Goal: Task Accomplishment & Management: Manage account settings

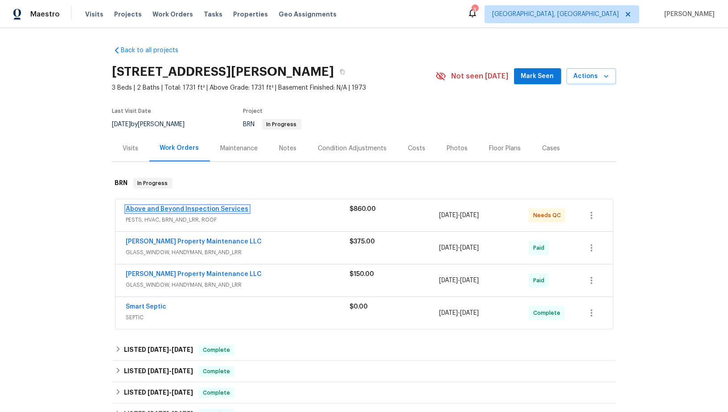
click at [189, 208] on link "Above and Beyond Inspection Services" at bounding box center [187, 209] width 123 height 6
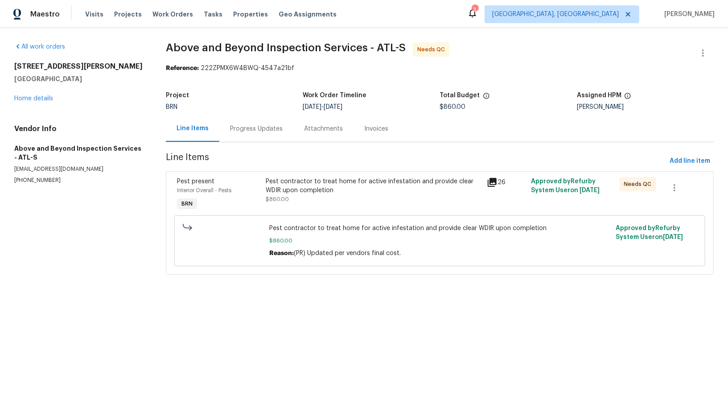
click at [315, 206] on div "Pest contractor to treat home for active infestation and provide clear WDIR upo…" at bounding box center [373, 194] width 221 height 41
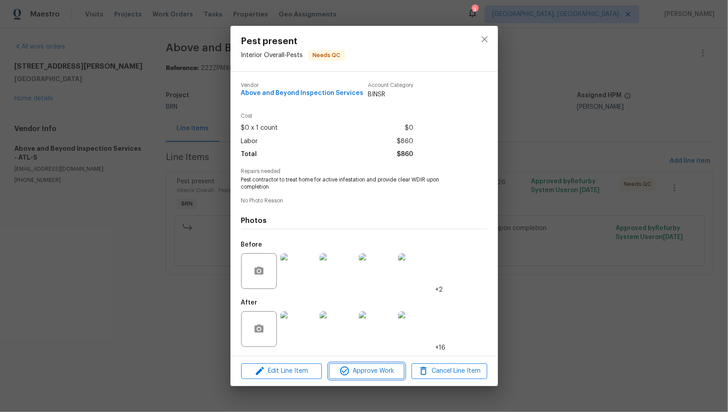
click at [356, 371] on span "Approve Work" at bounding box center [367, 371] width 70 height 11
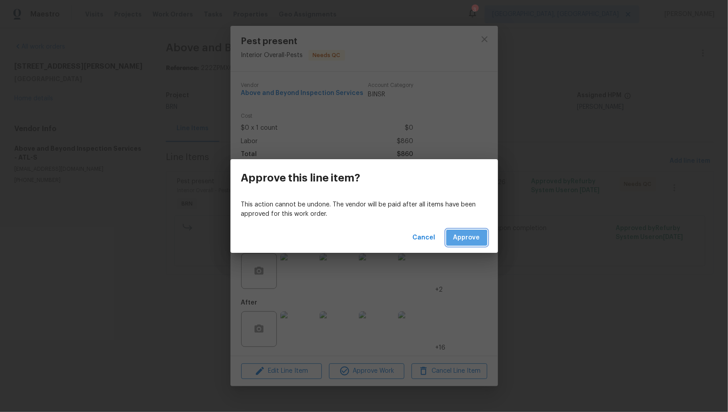
click at [459, 240] on span "Approve" at bounding box center [467, 237] width 27 height 11
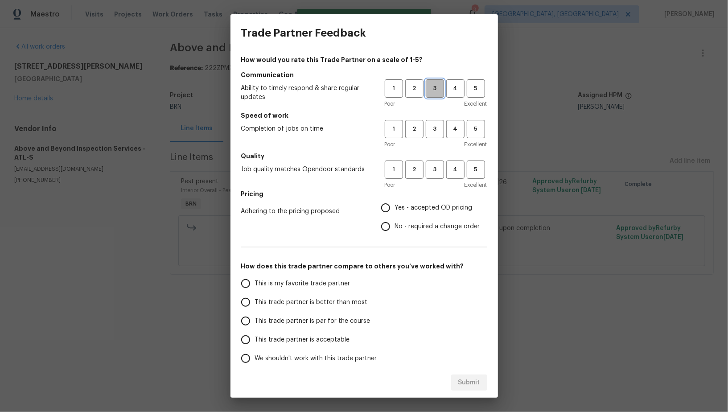
click at [439, 88] on span "3" at bounding box center [435, 88] width 17 height 10
click at [438, 126] on span "3" at bounding box center [435, 129] width 17 height 10
click at [436, 166] on span "3" at bounding box center [435, 170] width 17 height 10
click at [389, 225] on input "No - required a change order" at bounding box center [385, 226] width 19 height 19
radio input "true"
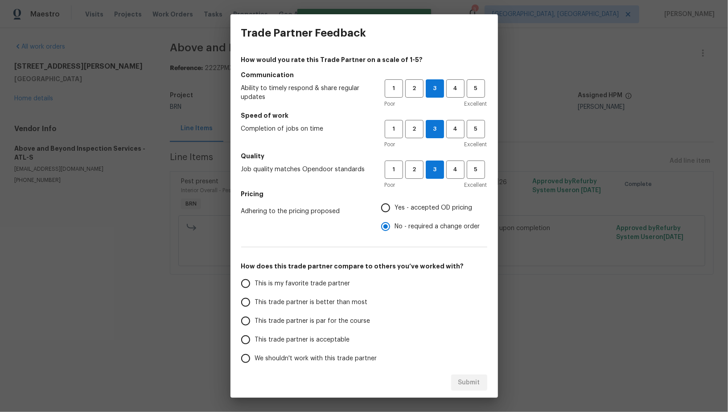
scroll to position [41, 0]
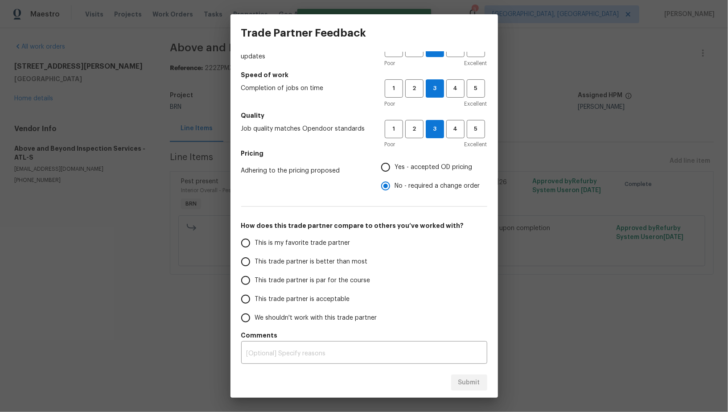
click at [250, 272] on input "This trade partner is par for the course" at bounding box center [245, 280] width 19 height 19
radio input "false"
click at [250, 259] on input "This trade partner is better than most" at bounding box center [245, 261] width 19 height 19
click at [466, 382] on span "Submit" at bounding box center [469, 382] width 22 height 11
radio input "true"
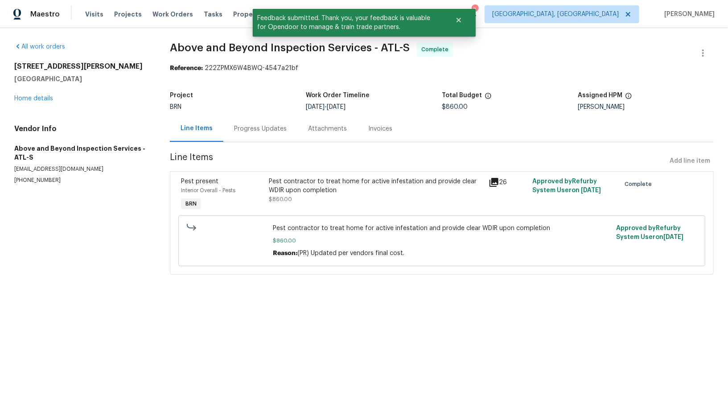
click at [260, 130] on div "Progress Updates" at bounding box center [260, 128] width 53 height 9
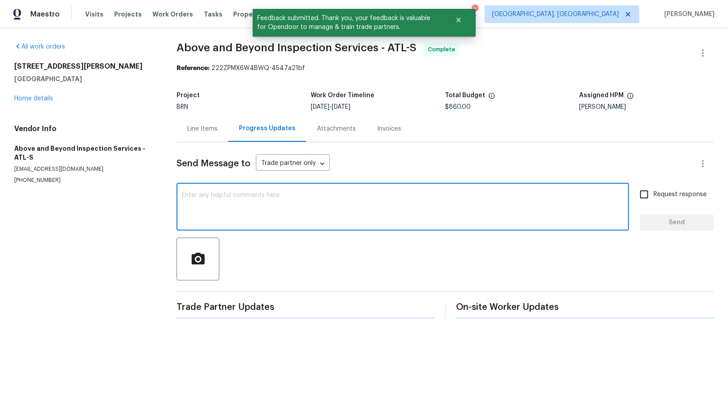
click at [294, 215] on textarea at bounding box center [403, 207] width 442 height 31
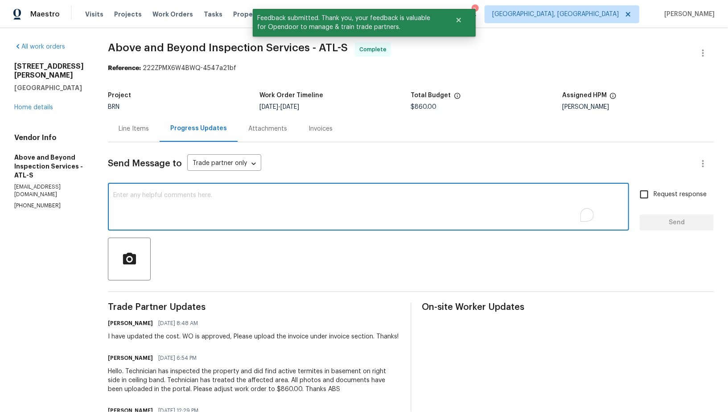
click at [262, 217] on textarea "To enrich screen reader interactions, please activate Accessibility in Grammarl…" at bounding box center [368, 207] width 511 height 31
paste textarea "WO is approved, Please upload the invoice under invoice section. Thanks!"
type textarea "WO is approved, Please upload the invoice under invoice section. Thanks!"
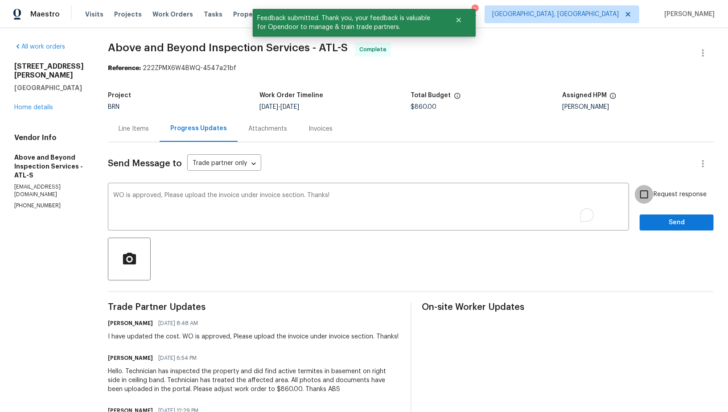
click at [636, 194] on input "Request response" at bounding box center [644, 194] width 19 height 19
checkbox input "true"
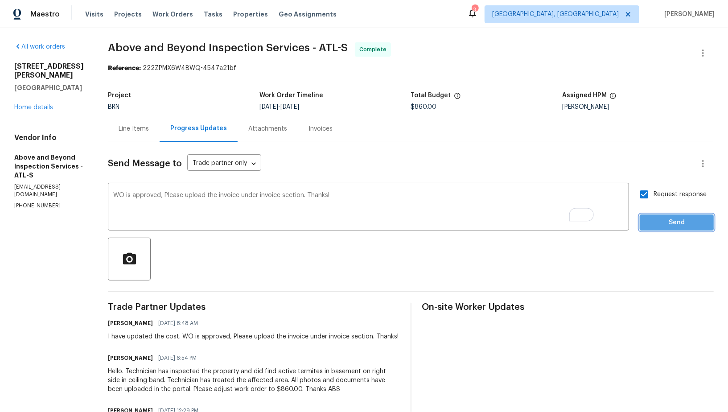
click at [648, 217] on button "Send" at bounding box center [677, 223] width 74 height 17
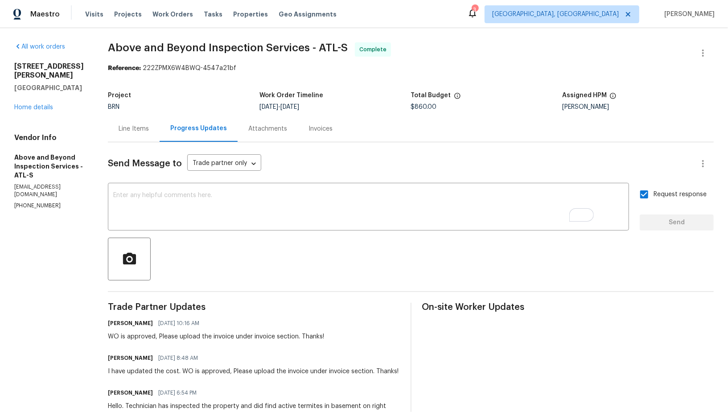
click at [343, 124] on div "Invoices" at bounding box center [320, 129] width 45 height 26
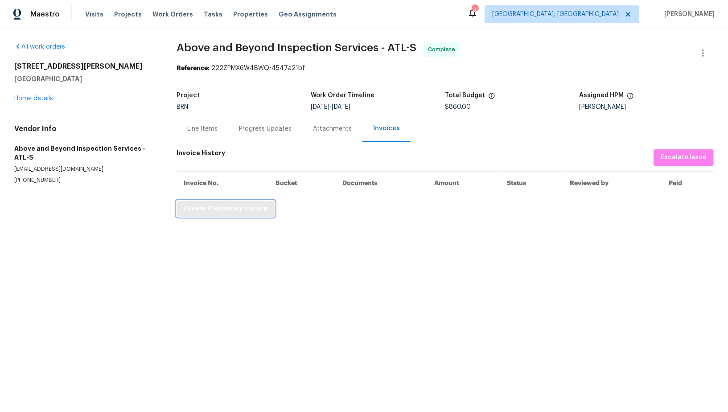
click at [237, 211] on span "Create Preliminary Invoice" at bounding box center [226, 208] width 84 height 11
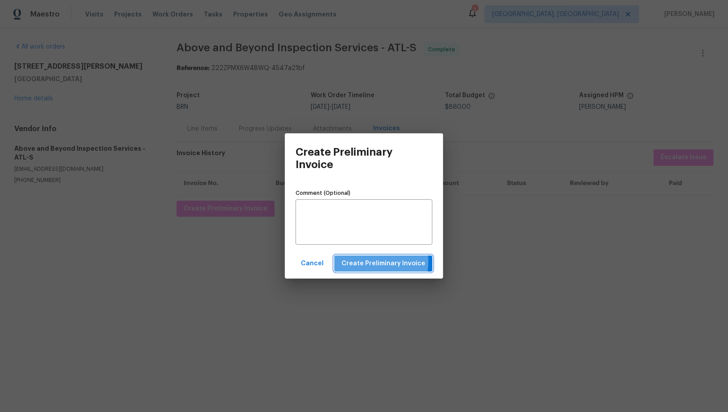
click at [363, 261] on span "Create Preliminary Invoice" at bounding box center [384, 263] width 84 height 11
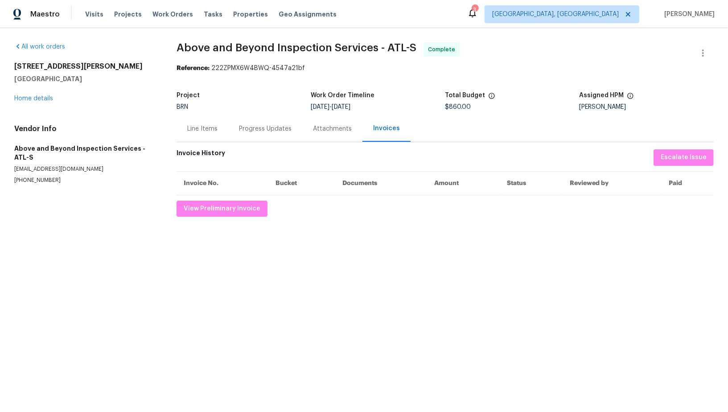
click at [270, 126] on div "Progress Updates" at bounding box center [265, 128] width 53 height 9
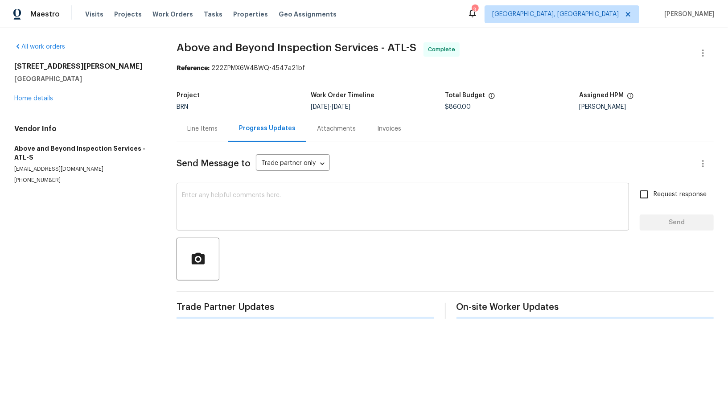
click at [288, 210] on textarea at bounding box center [403, 207] width 442 height 31
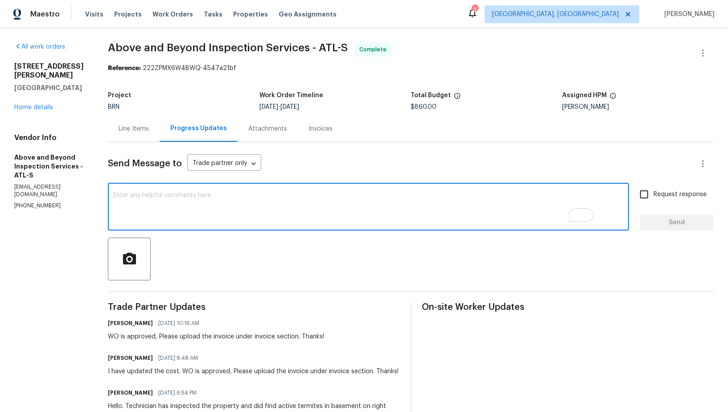
click at [149, 129] on div "Line Items" at bounding box center [134, 128] width 30 height 9
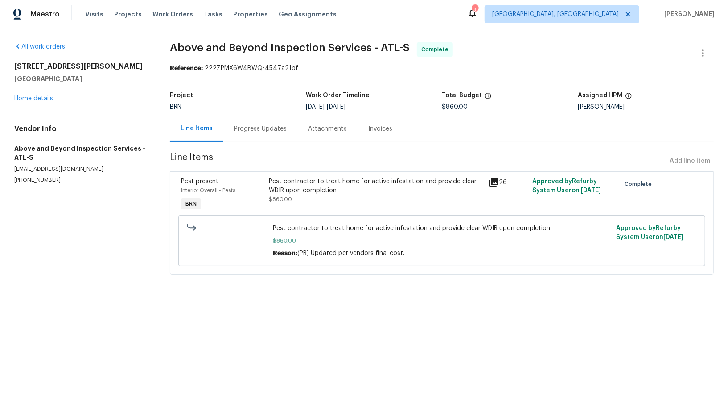
click at [270, 122] on div "Progress Updates" at bounding box center [260, 129] width 74 height 26
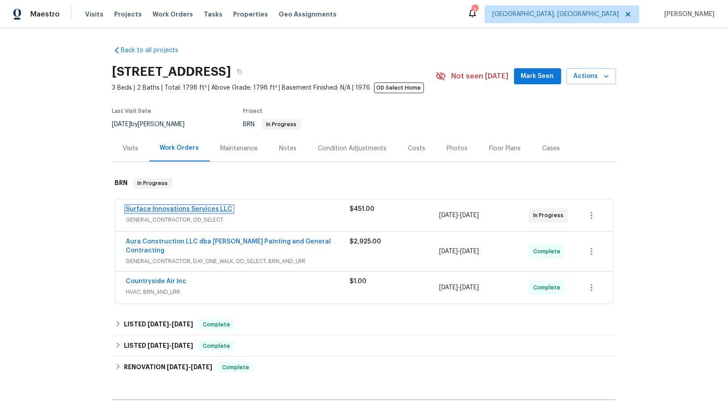
click at [143, 209] on link "Surface Innovations Services LLC" at bounding box center [179, 209] width 107 height 6
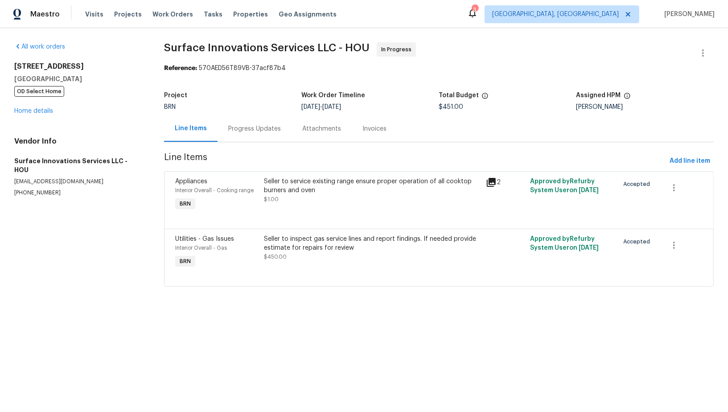
click at [237, 123] on div "Progress Updates" at bounding box center [255, 129] width 74 height 26
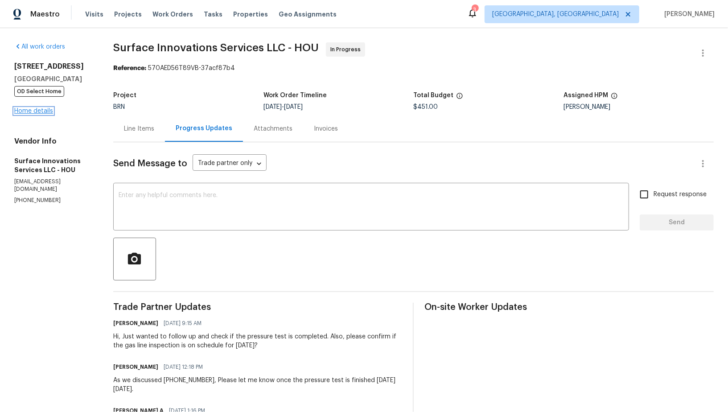
click at [43, 110] on link "Home details" at bounding box center [33, 111] width 39 height 6
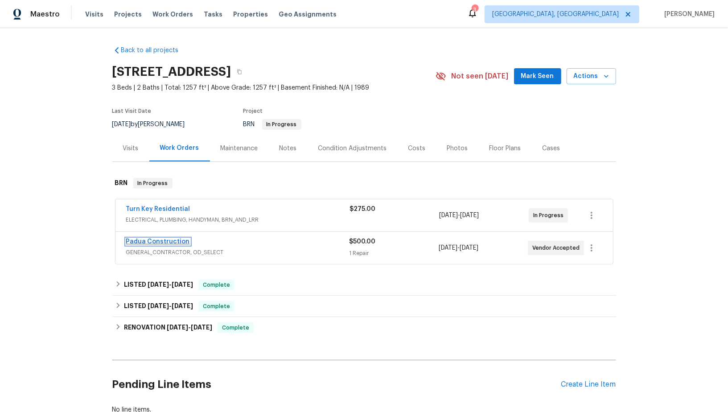
click at [155, 242] on link "Padua Construction" at bounding box center [158, 242] width 64 height 6
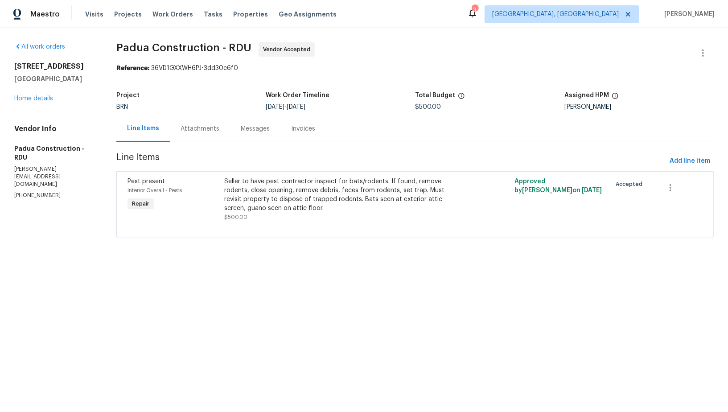
click at [219, 128] on div "Attachments" at bounding box center [200, 129] width 60 height 26
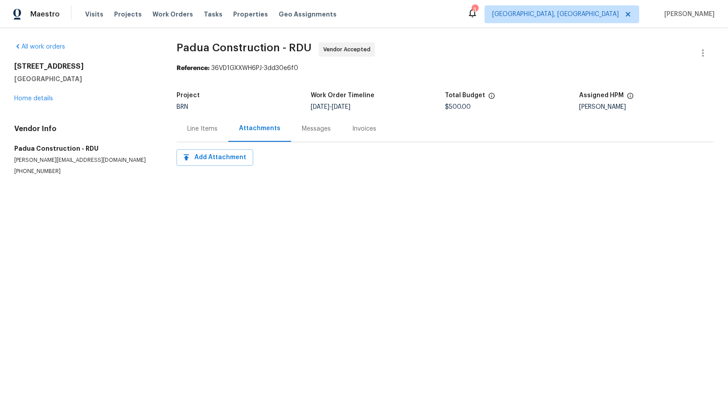
click at [306, 132] on div "Messages" at bounding box center [316, 128] width 29 height 9
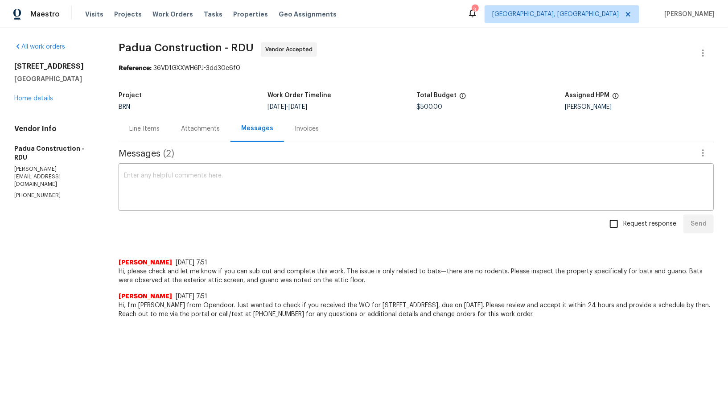
click at [324, 275] on span "Hi, please check and let me know if you can sub out and complete this work. The…" at bounding box center [416, 276] width 595 height 18
click at [323, 275] on span "Hi, please check and let me know if you can sub out and complete this work. The…" at bounding box center [416, 276] width 595 height 18
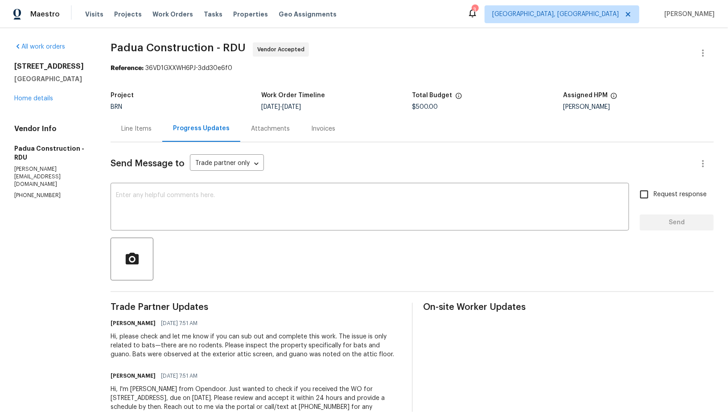
click at [145, 127] on div "Line Items" at bounding box center [136, 128] width 30 height 9
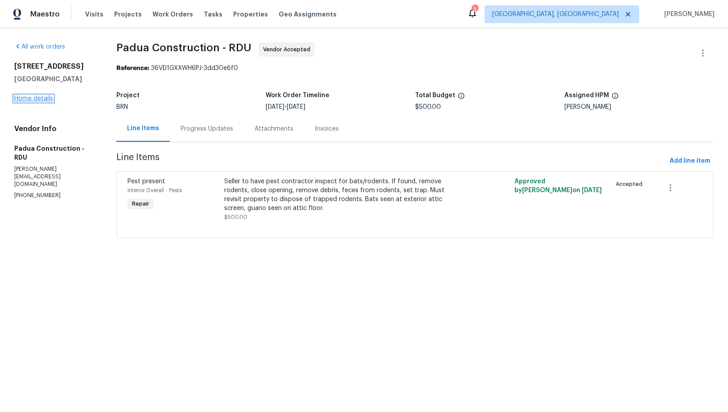
click at [37, 95] on link "Home details" at bounding box center [33, 98] width 39 height 6
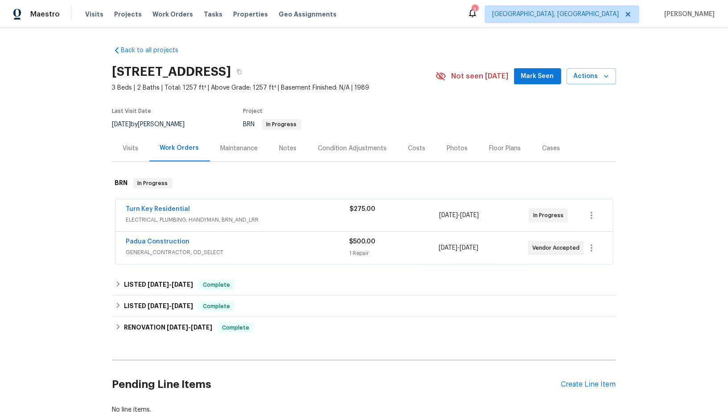
click at [151, 203] on div "Turn Key Residential ELECTRICAL, PLUMBING, HANDYMAN, BRN_AND_LRR $275.00 8/27/2…" at bounding box center [365, 215] width 498 height 32
click at [165, 209] on link "Turn Key Residential" at bounding box center [158, 209] width 64 height 6
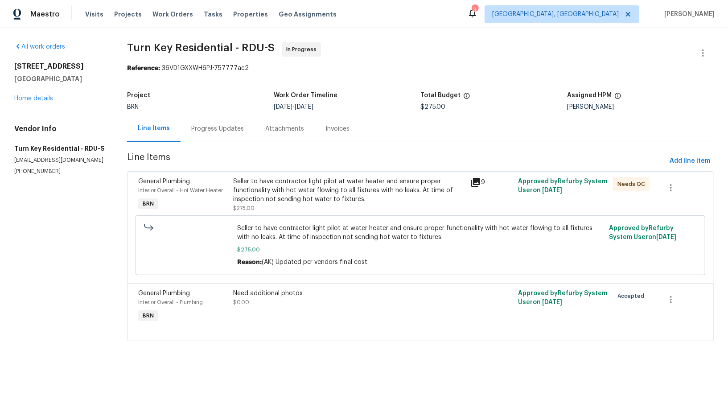
click at [244, 128] on div "Progress Updates" at bounding box center [218, 129] width 74 height 26
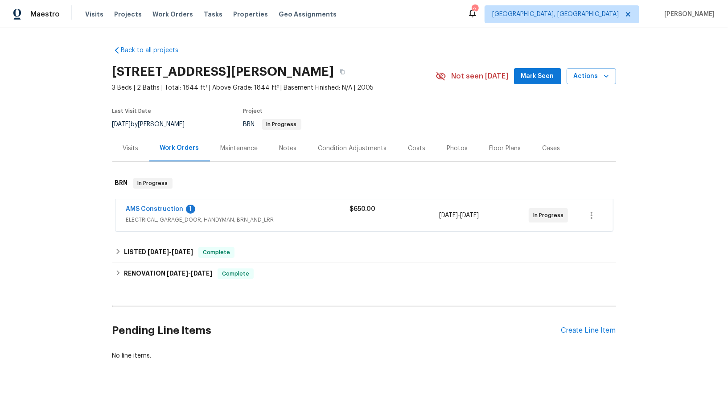
click at [163, 213] on span "AMS Construction" at bounding box center [155, 209] width 58 height 9
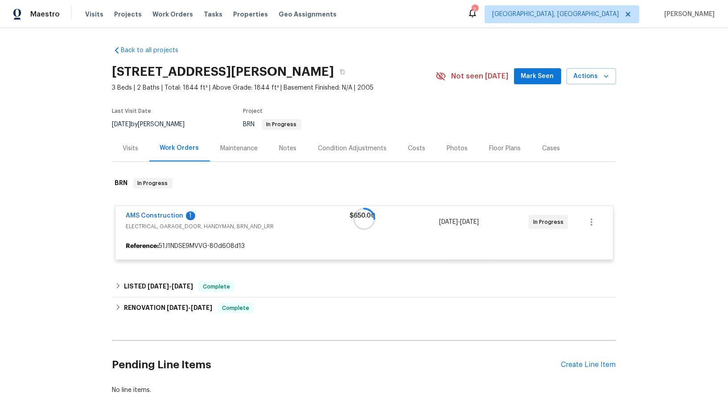
click at [153, 212] on div at bounding box center [364, 219] width 504 height 100
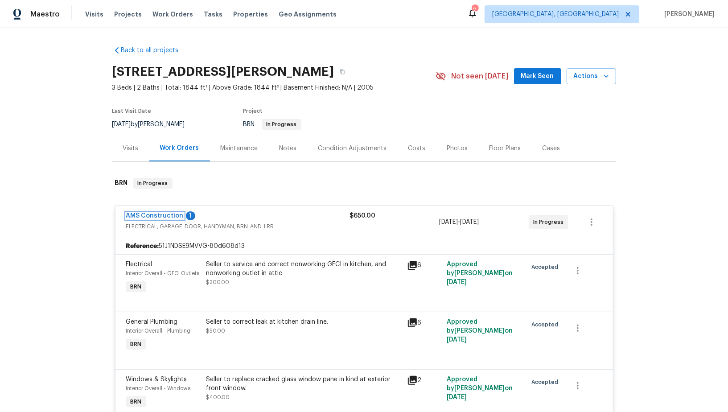
click at [153, 213] on link "AMS Construction" at bounding box center [155, 216] width 58 height 6
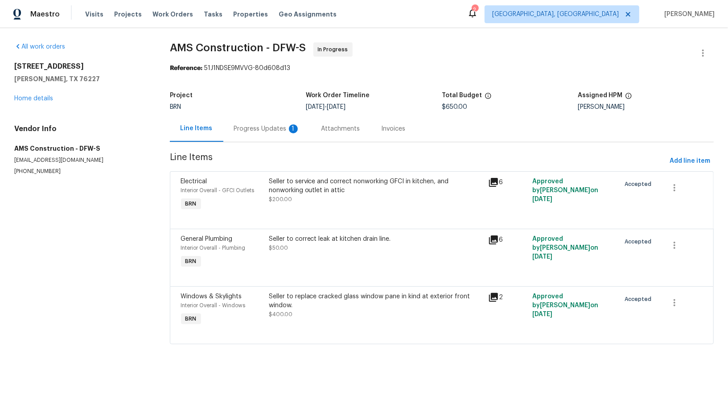
click at [268, 157] on span "Line Items" at bounding box center [418, 161] width 496 height 17
click at [258, 130] on div "Progress Updates 1" at bounding box center [267, 128] width 66 height 9
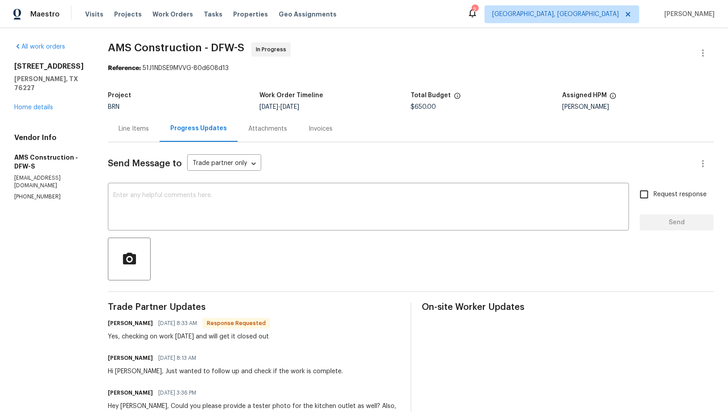
click at [140, 127] on div "Line Items" at bounding box center [134, 128] width 30 height 9
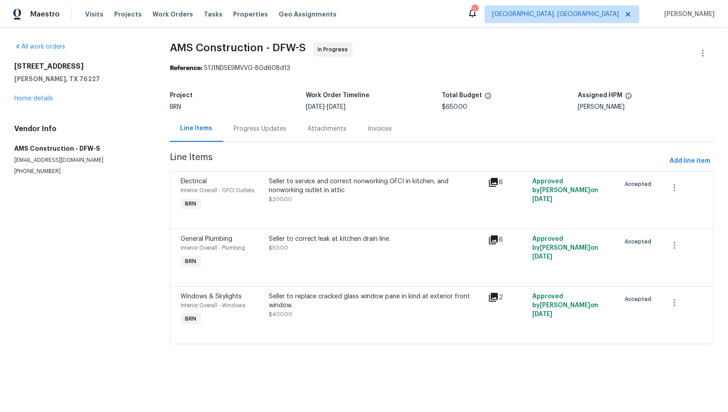
click at [300, 232] on div "Seller to correct leak at kitchen drain line. $50.00" at bounding box center [376, 252] width 220 height 41
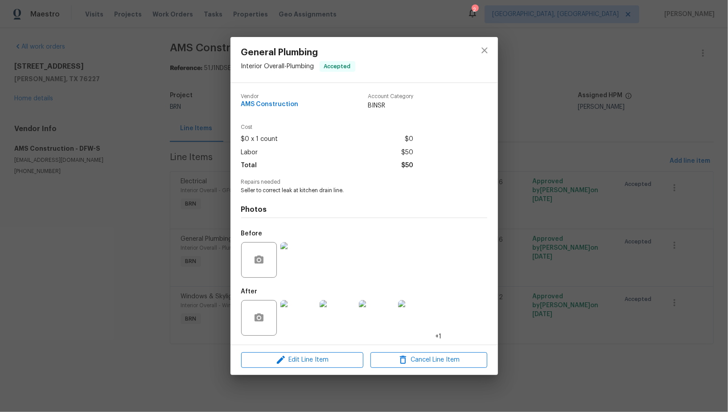
drag, startPoint x: 204, startPoint y: 280, endPoint x: 206, endPoint y: 272, distance: 7.9
click at [205, 280] on div "General Plumbing Interior Overall - Plumbing Accepted Vendor AMS Construction A…" at bounding box center [364, 206] width 728 height 412
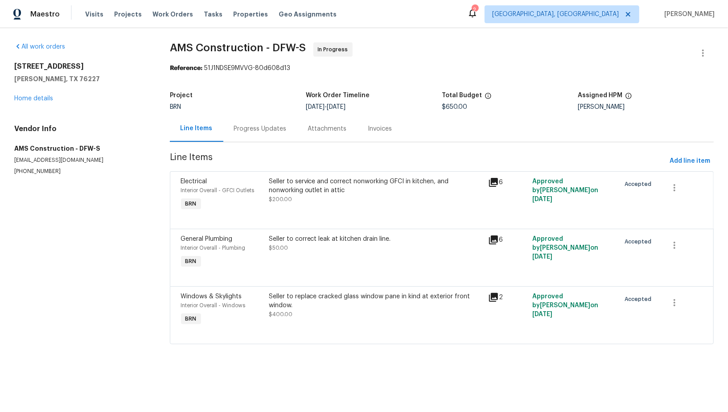
click at [334, 320] on div "Seller to replace cracked glass window pane in kind at exterior front window. $…" at bounding box center [376, 309] width 220 height 41
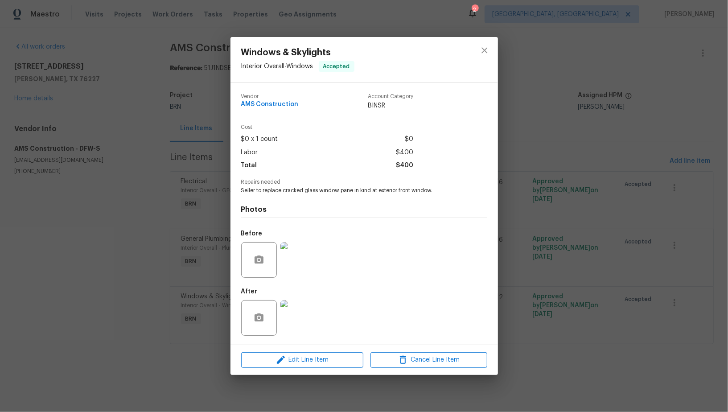
click at [291, 253] on img at bounding box center [299, 260] width 36 height 36
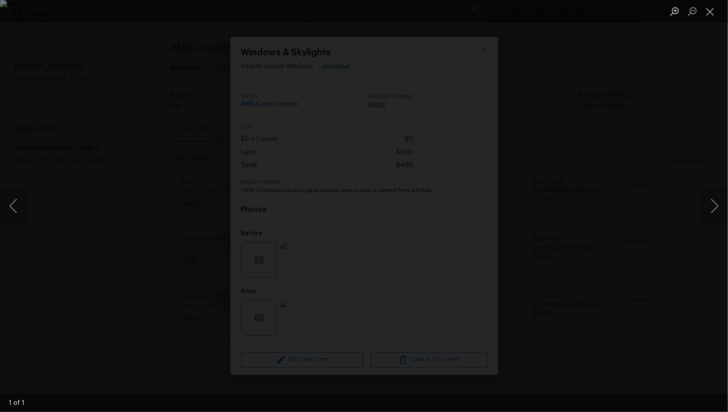
click at [634, 308] on div "Lightbox" at bounding box center [364, 206] width 728 height 412
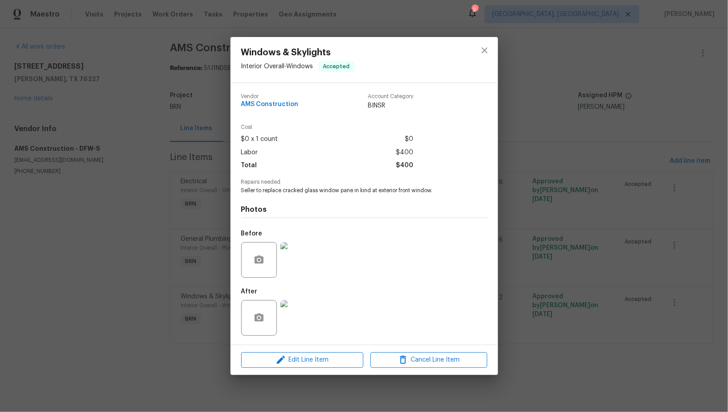
click at [316, 323] on div at bounding box center [298, 318] width 39 height 46
click at [298, 319] on img at bounding box center [299, 318] width 36 height 36
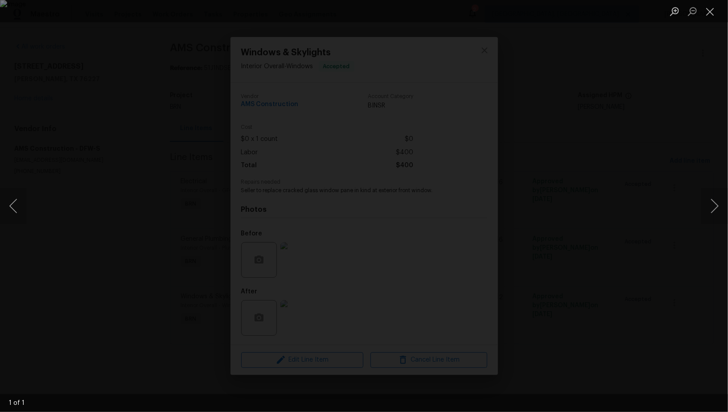
click at [561, 220] on div "Lightbox" at bounding box center [364, 206] width 728 height 412
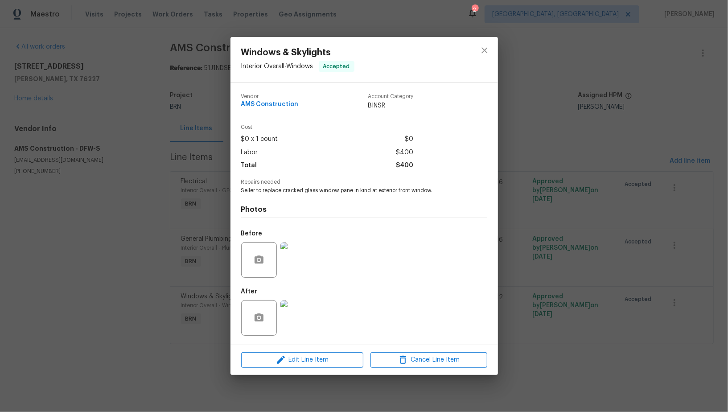
click at [308, 258] on img at bounding box center [299, 260] width 36 height 36
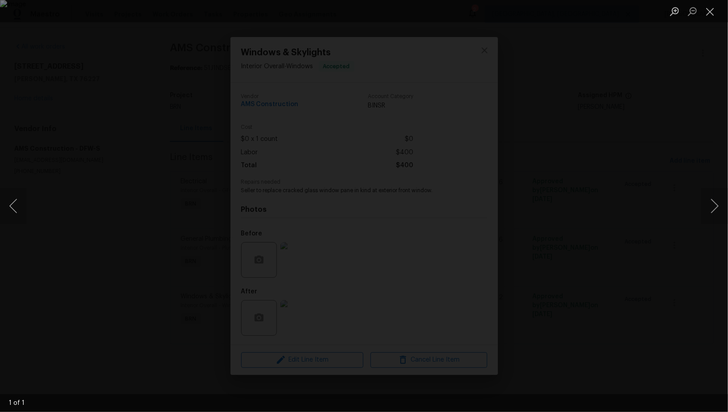
click at [672, 253] on div "Lightbox" at bounding box center [364, 206] width 728 height 412
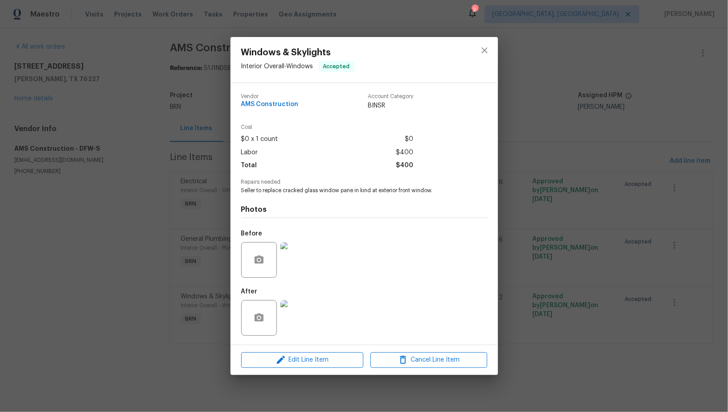
click at [304, 323] on img at bounding box center [299, 318] width 36 height 36
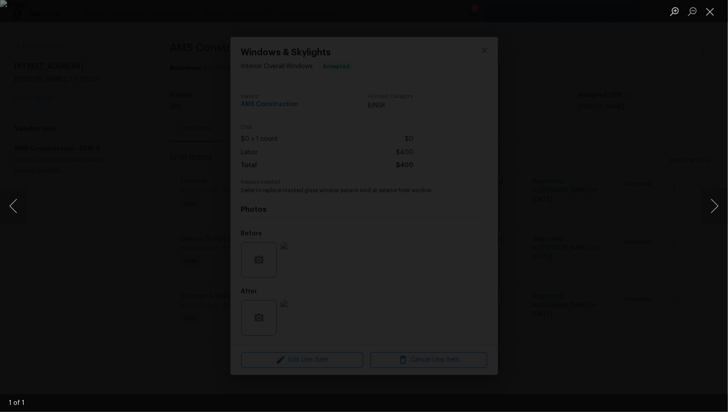
click at [582, 303] on div "Lightbox" at bounding box center [364, 206] width 728 height 412
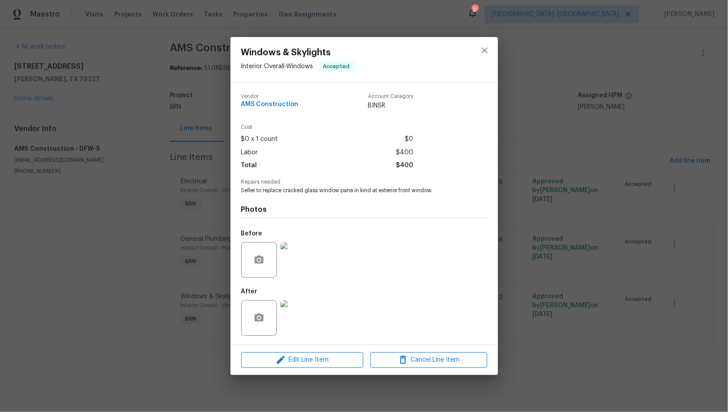
click at [582, 303] on div "Windows & Skylights Interior Overall - Windows Accepted Vendor AMS Construction…" at bounding box center [364, 206] width 728 height 412
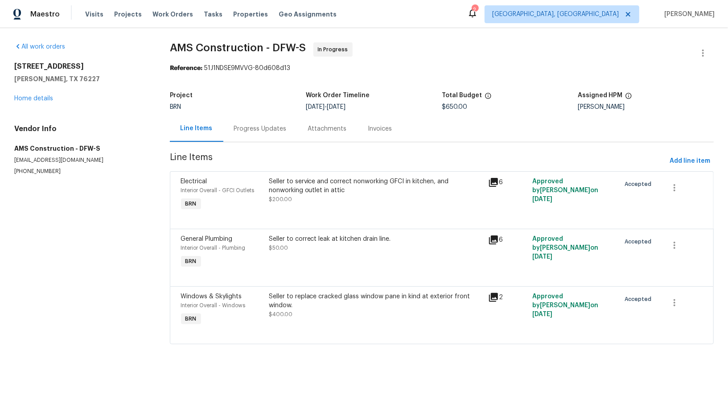
click at [246, 119] on div "Progress Updates" at bounding box center [260, 129] width 74 height 26
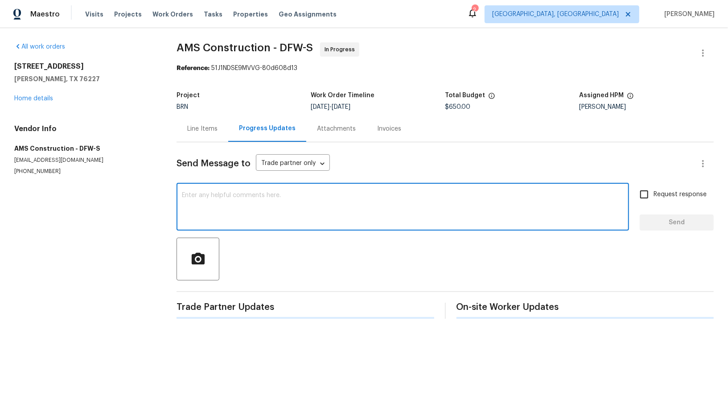
click at [227, 217] on textarea at bounding box center [403, 207] width 442 height 31
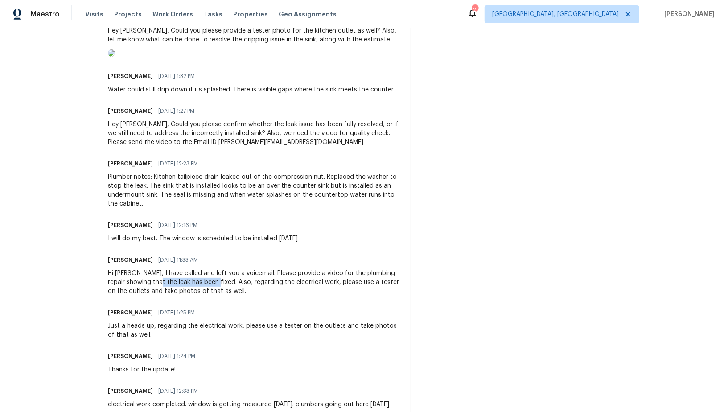
drag, startPoint x: 160, startPoint y: 321, endPoint x: 216, endPoint y: 321, distance: 55.8
click at [216, 296] on div "Hi Michael, I have called and left you a voicemail. Please provide a video for …" at bounding box center [254, 282] width 292 height 27
copy div "leak has been fixed."
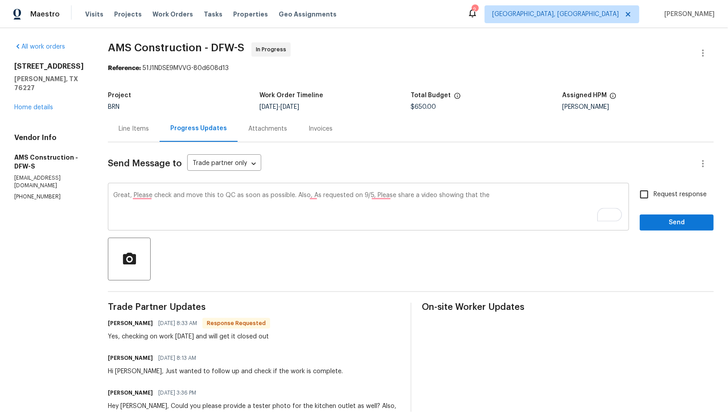
click at [491, 198] on textarea "Great, Please check and move this to QC as soon as possible. Also, As requested…" at bounding box center [368, 207] width 511 height 31
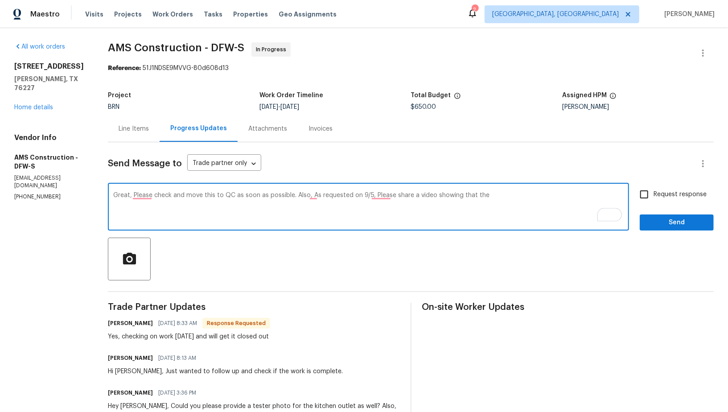
paste textarea "leak has been fixed."
click at [375, 194] on textarea "Great, Please check and move this to QC as soon as possible. Also, As requested…" at bounding box center [368, 207] width 511 height 31
click at [384, 196] on textarea "Great, Please check and move this to QC as soon as possible. Also, As requested…" at bounding box center [368, 207] width 511 height 31
click at [312, 195] on textarea "Great, Please check and move this to QC as soon as possible. Also, As requested…" at bounding box center [368, 207] width 511 height 31
click at [563, 199] on textarea "Great, Please check and move this to QC as soon as possible. Also, as requested…" at bounding box center [368, 207] width 511 height 31
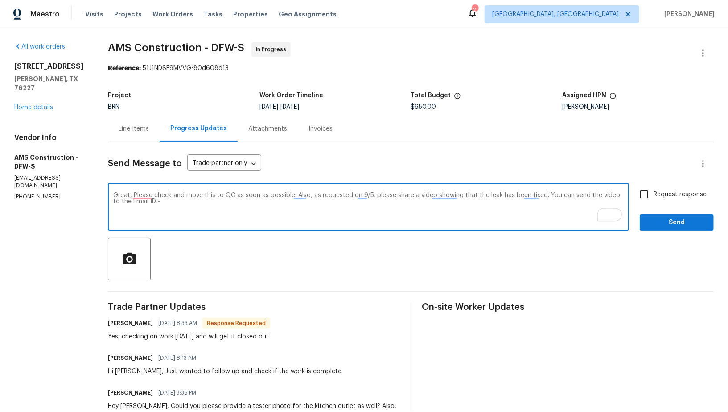
paste textarea "padmapriya.r@opendoor.com"
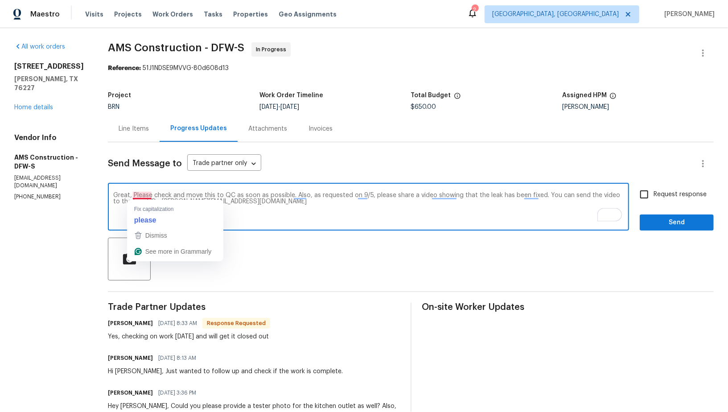
click at [145, 193] on textarea "Great, Please check and move this to QC as soon as possible. Also, as requested…" at bounding box center [368, 207] width 511 height 31
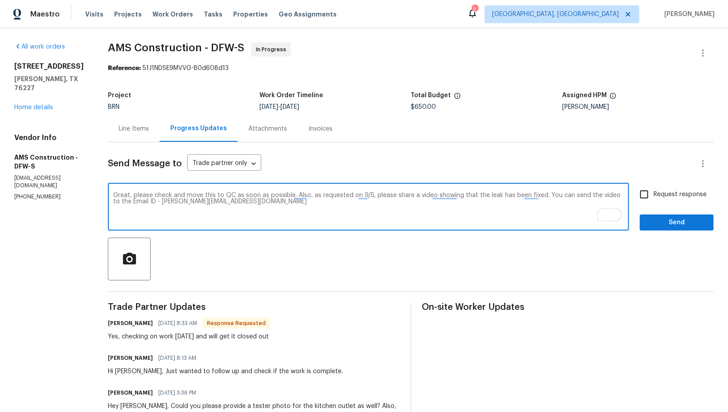
click at [282, 206] on textarea "Great, please check and move this to QC as soon as possible. Also, as requested…" at bounding box center [368, 207] width 511 height 31
click at [263, 202] on textarea "Great, please check and move this to QC as soon as possible. Also, as requested…" at bounding box center [368, 207] width 511 height 31
type textarea "Great, please check and move this to QC as soon as possible. Also, as requested…"
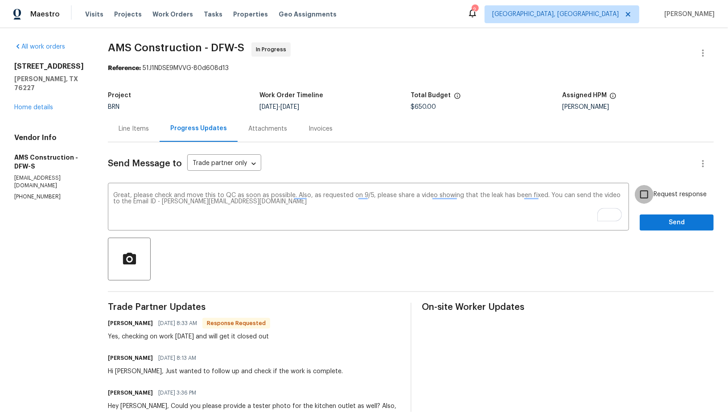
click at [650, 191] on input "Request response" at bounding box center [644, 194] width 19 height 19
checkbox input "true"
click at [661, 215] on button "Send" at bounding box center [677, 223] width 74 height 17
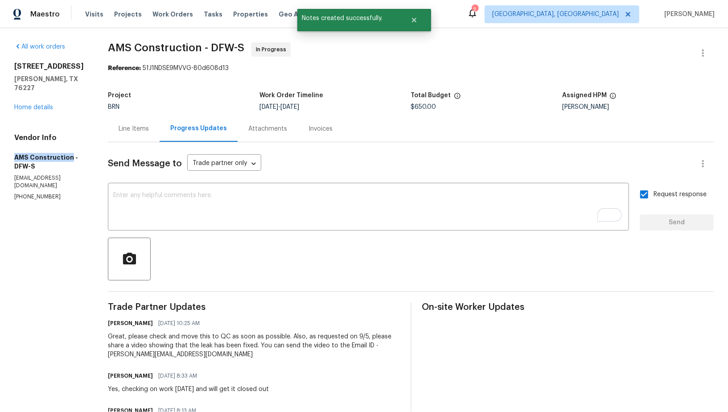
drag, startPoint x: 8, startPoint y: 150, endPoint x: 70, endPoint y: 150, distance: 62.4
copy h5 "AMS Construction"
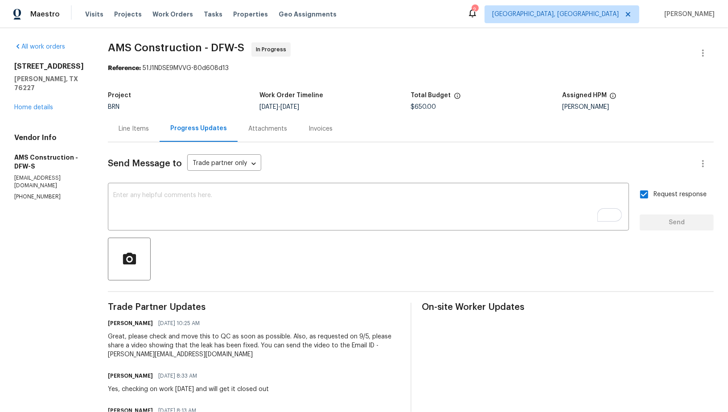
click at [132, 132] on div "Line Items" at bounding box center [134, 128] width 30 height 9
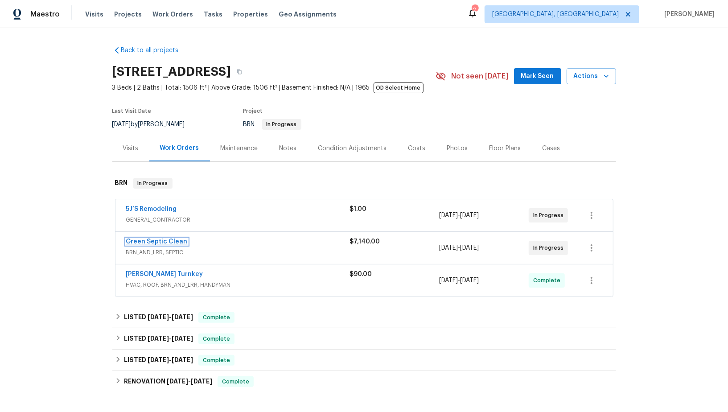
click at [144, 242] on link "Green Septic Clean" at bounding box center [157, 242] width 62 height 6
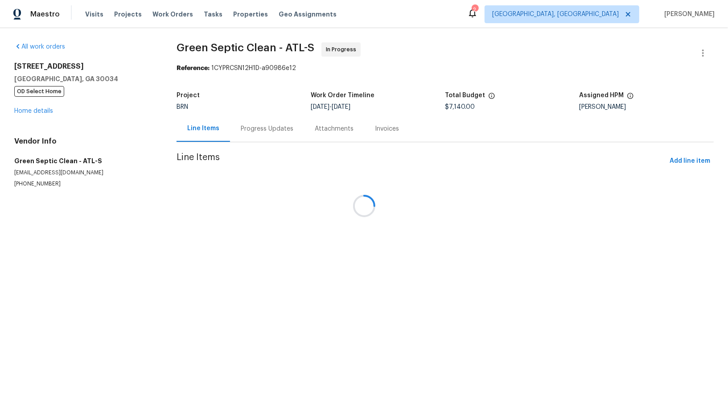
click at [231, 140] on div at bounding box center [364, 206] width 728 height 412
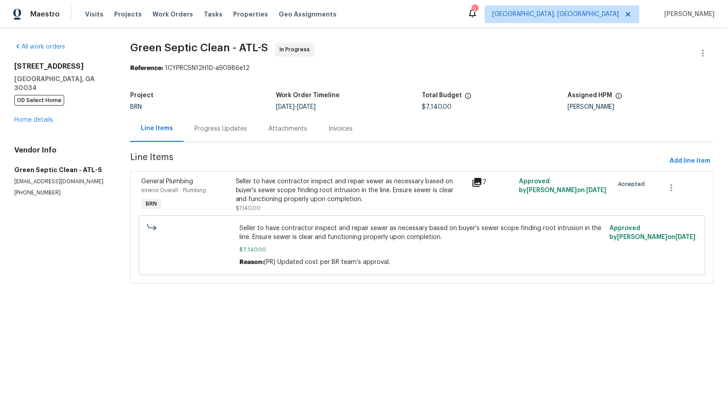
click at [231, 140] on div "Progress Updates" at bounding box center [221, 129] width 74 height 26
